Goal: Task Accomplishment & Management: Use online tool/utility

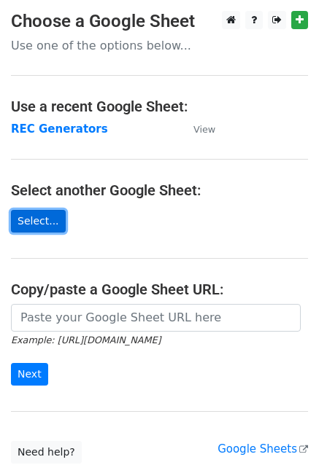
click at [41, 218] on link "Select..." at bounding box center [38, 221] width 55 height 23
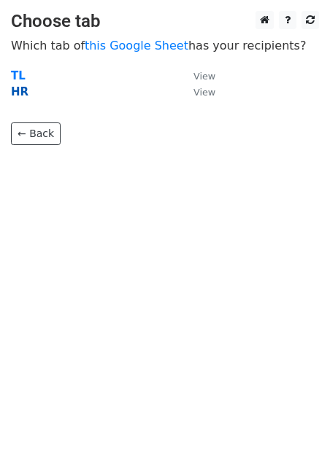
click at [21, 92] on strong "HR" at bounding box center [20, 91] width 18 height 13
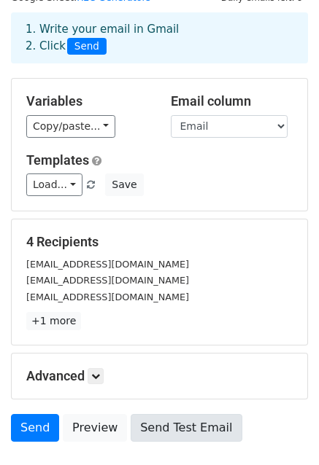
scroll to position [158, 0]
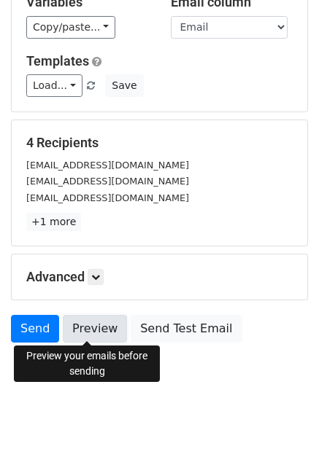
click at [86, 330] on link "Preview" at bounding box center [95, 329] width 64 height 28
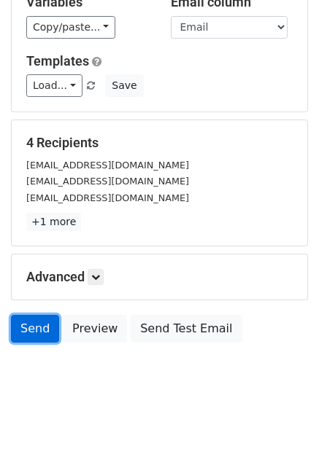
click at [26, 326] on link "Send" at bounding box center [35, 329] width 48 height 28
